Goal: Transaction & Acquisition: Obtain resource

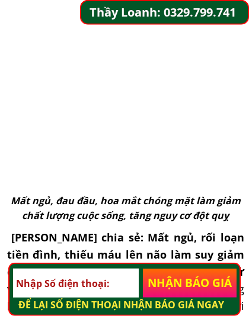
scroll to position [1498, 0]
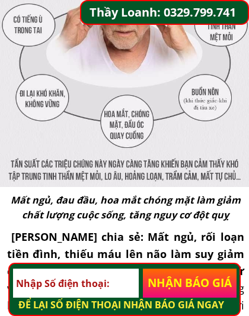
click at [185, 289] on p "NHẬN BÁO GIÁ" at bounding box center [190, 284] width 94 height 30
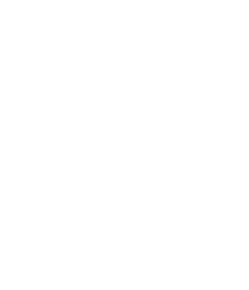
scroll to position [1997, 0]
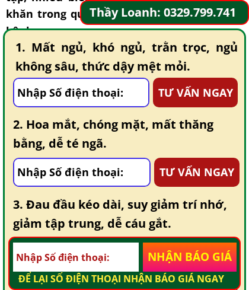
click at [90, 97] on input "tel" at bounding box center [81, 92] width 134 height 27
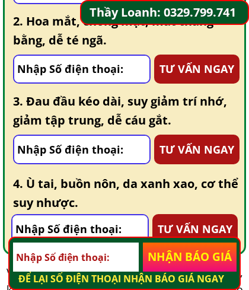
type input "0913508599"
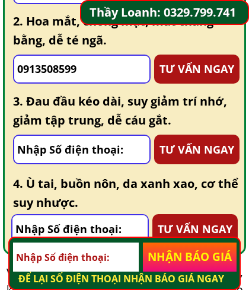
type input "0913508599"
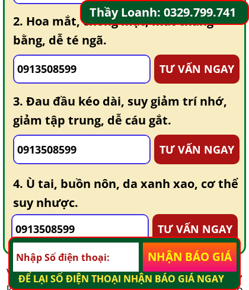
type input "0913508599"
type input "[PERSON_NAME]"
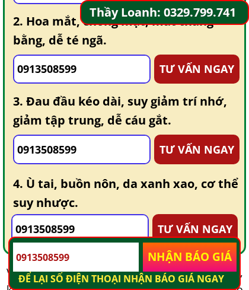
click at [193, 260] on p "NHẬN BÁO GIÁ" at bounding box center [190, 257] width 94 height 30
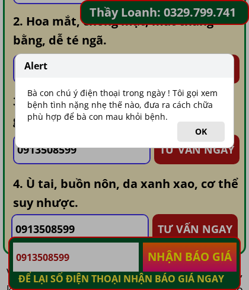
click at [206, 136] on button "OK" at bounding box center [200, 131] width 47 height 20
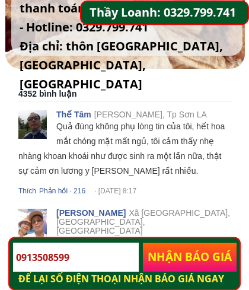
scroll to position [5996, 0]
